Goal: Information Seeking & Learning: Learn about a topic

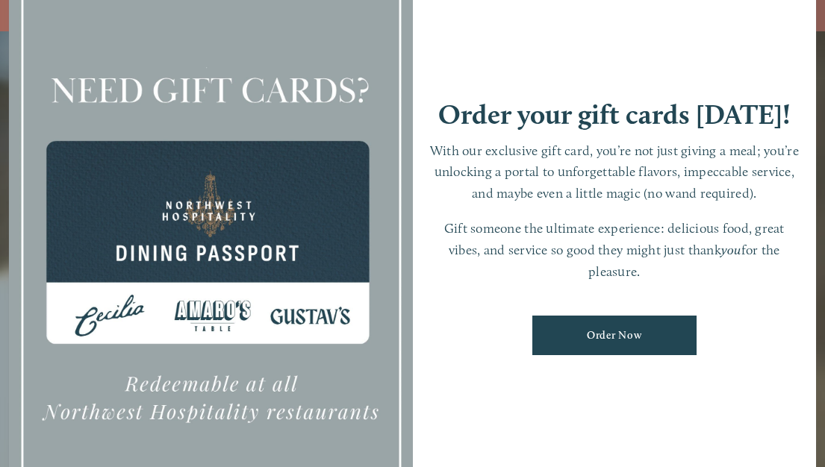
scroll to position [31, 0]
click at [335, 356] on div at bounding box center [211, 233] width 404 height 565
click at [112, 278] on div at bounding box center [211, 233] width 404 height 565
click at [192, 230] on div at bounding box center [211, 233] width 404 height 565
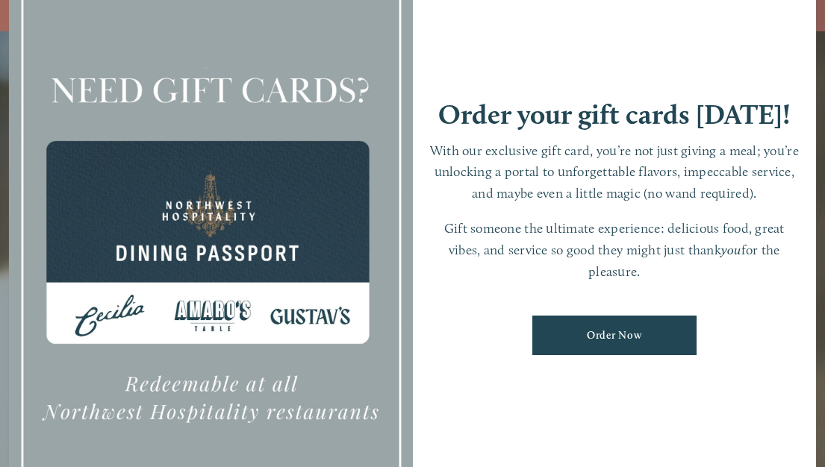
click at [222, 199] on div at bounding box center [211, 233] width 404 height 565
click at [612, 249] on p "Gift someone the ultimate experience: delicious food, great vibes, and service …" at bounding box center [615, 250] width 374 height 64
click at [552, 84] on div "Order your gift cards today! With our exclusive gift card, you’re not just givi…" at bounding box center [615, 233] width 404 height 565
click at [87, 152] on div at bounding box center [211, 233] width 404 height 565
click at [110, 124] on div at bounding box center [211, 233] width 404 height 565
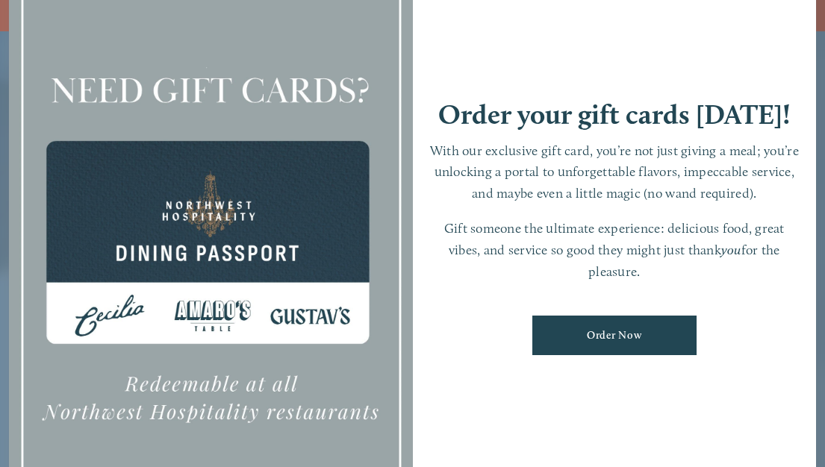
click at [0, 68] on html "Need a Gift Card? Online purchase for Downtown , Hazel Dell & Castle Rock are n…" at bounding box center [412, 249] width 825 height 499
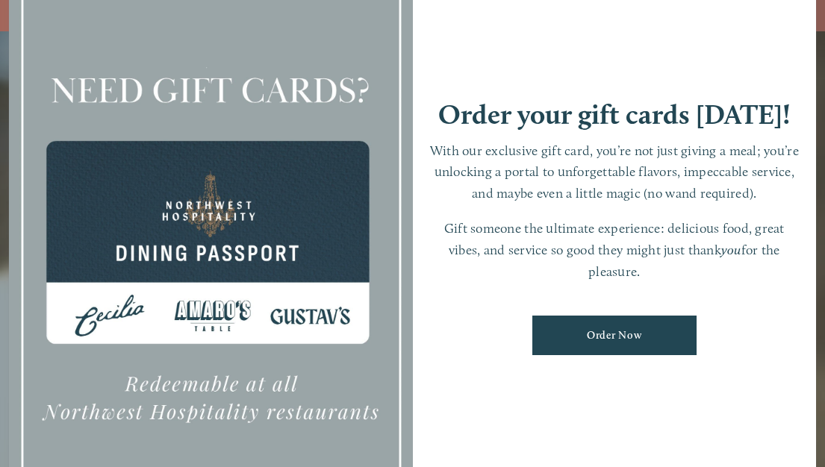
click at [615, 164] on p "With our exclusive gift card, you’re not just giving a meal; you’re unlocking a…" at bounding box center [615, 172] width 374 height 64
click at [700, 181] on p "With our exclusive gift card, you’re not just giving a meal; you’re unlocking a…" at bounding box center [615, 172] width 374 height 64
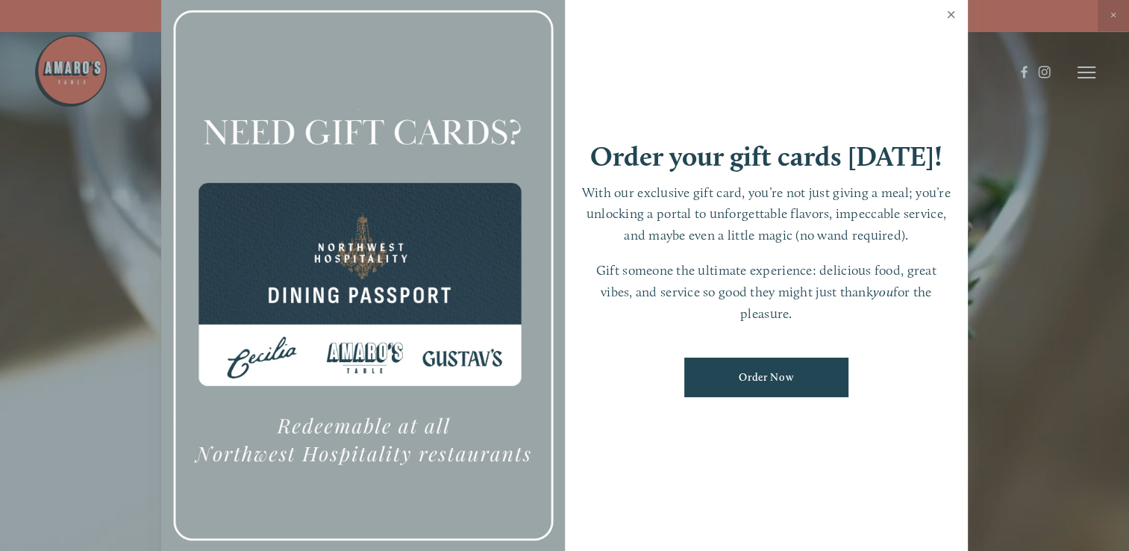
click at [824, 13] on link "Close" at bounding box center [951, 17] width 29 height 42
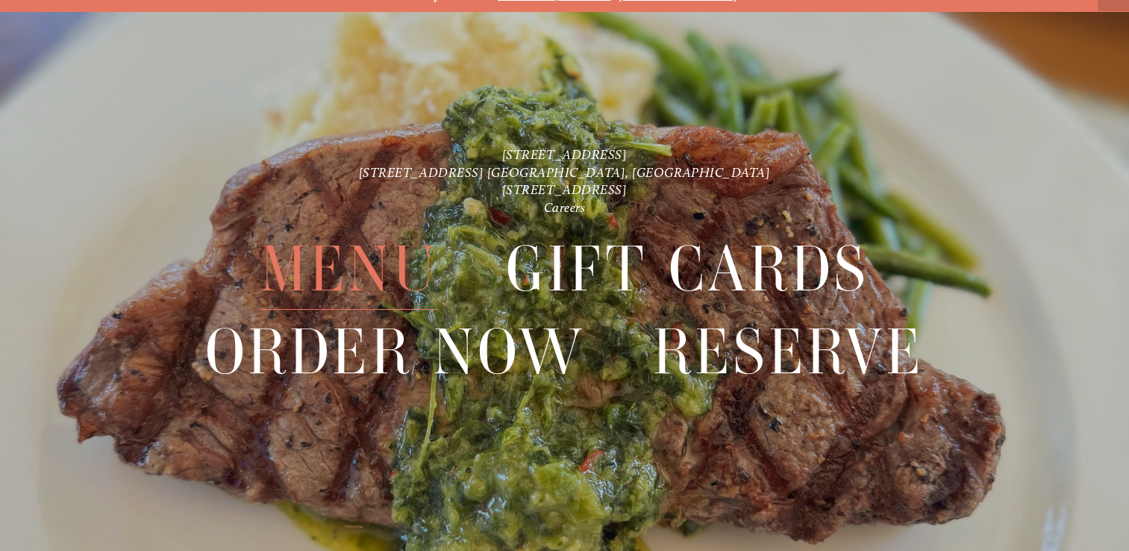
scroll to position [31, 0]
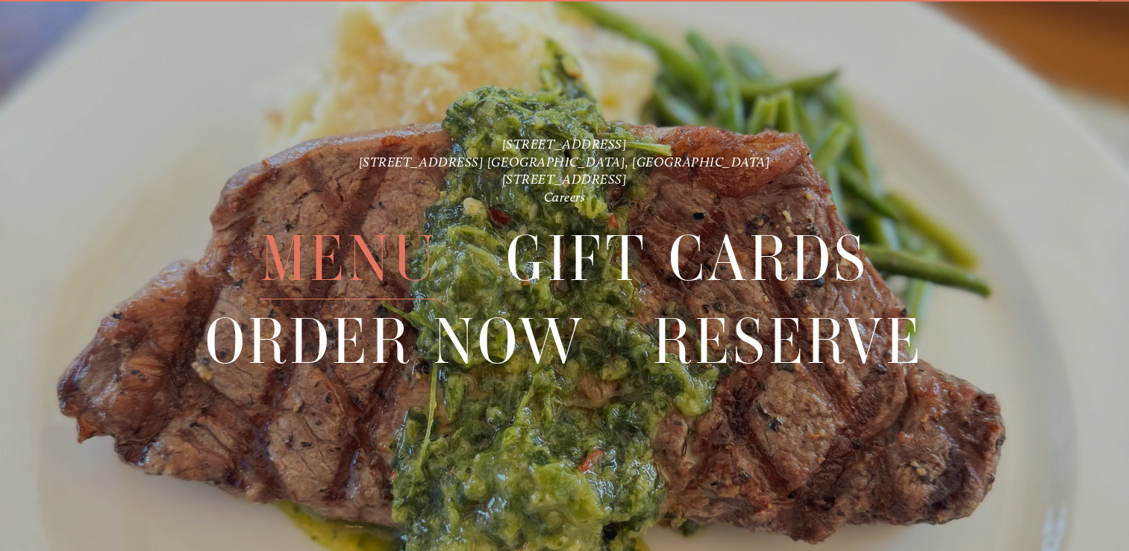
click at [381, 283] on span "Menu" at bounding box center [350, 258] width 178 height 81
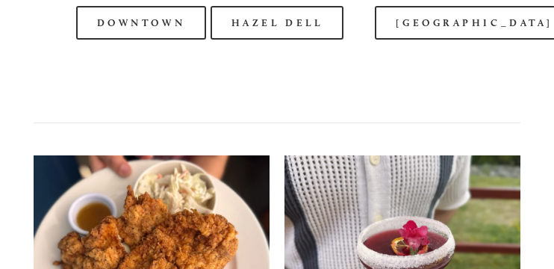
scroll to position [1741, 0]
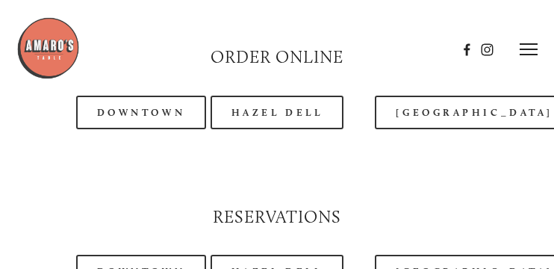
click at [177, 94] on header "Menu Order Now Visit Gallery 0" at bounding box center [276, 49] width 521 height 99
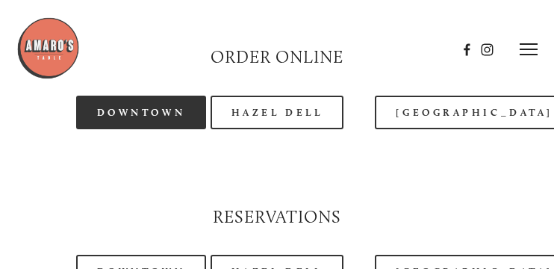
click at [170, 105] on link "Downtown" at bounding box center [141, 113] width 130 height 34
